Goal: Find specific page/section: Find specific page/section

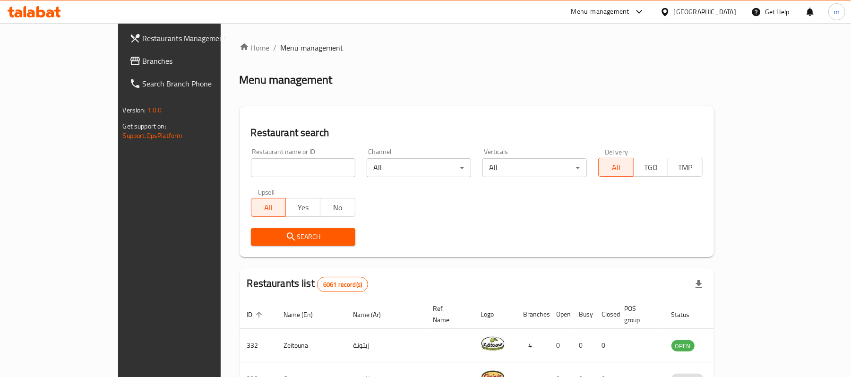
click at [122, 50] on link "Branches" at bounding box center [191, 61] width 138 height 23
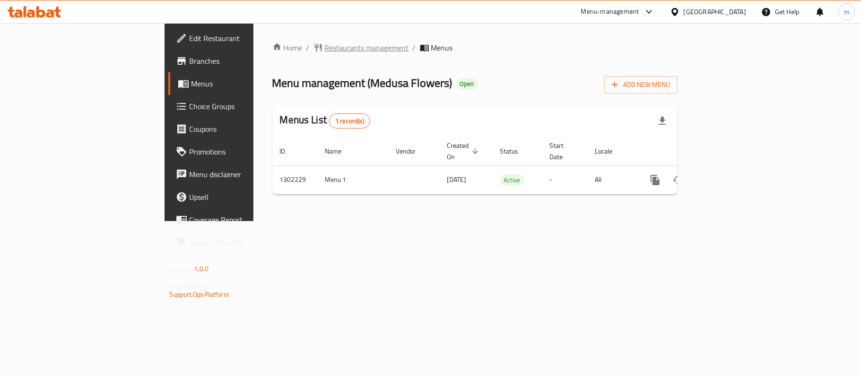
click at [325, 46] on span "Restaurants management" at bounding box center [367, 47] width 84 height 11
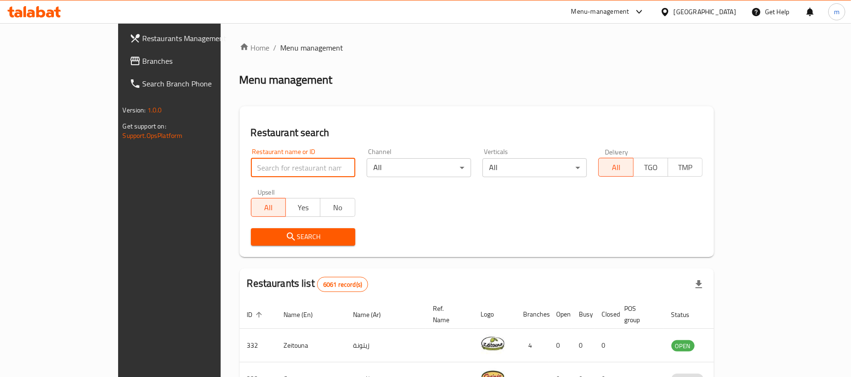
click at [251, 169] on input "search" at bounding box center [303, 167] width 104 height 19
paste input "702259"
type input "702259"
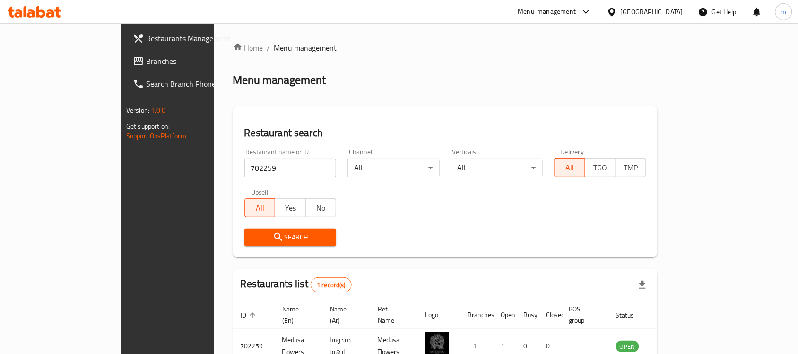
click at [244, 167] on input "702259" at bounding box center [290, 167] width 92 height 19
click at [146, 65] on span "Branches" at bounding box center [196, 60] width 101 height 11
